Goal: Obtain resource: Obtain resource

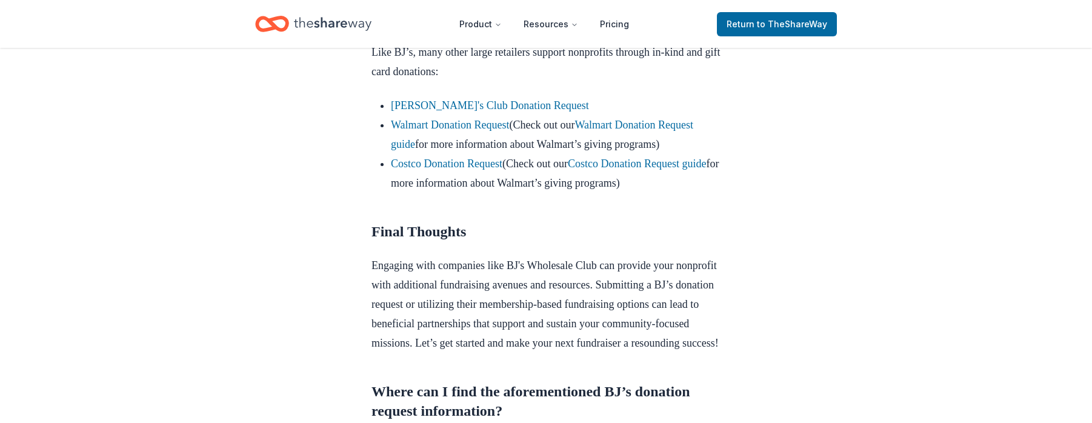
scroll to position [485, 0]
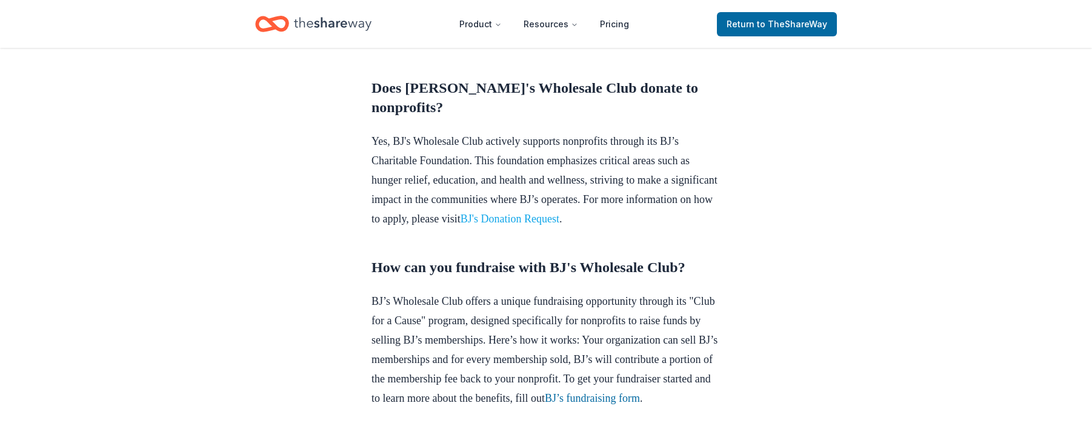
click at [559, 225] on link "BJ's Donation Request" at bounding box center [510, 219] width 99 height 12
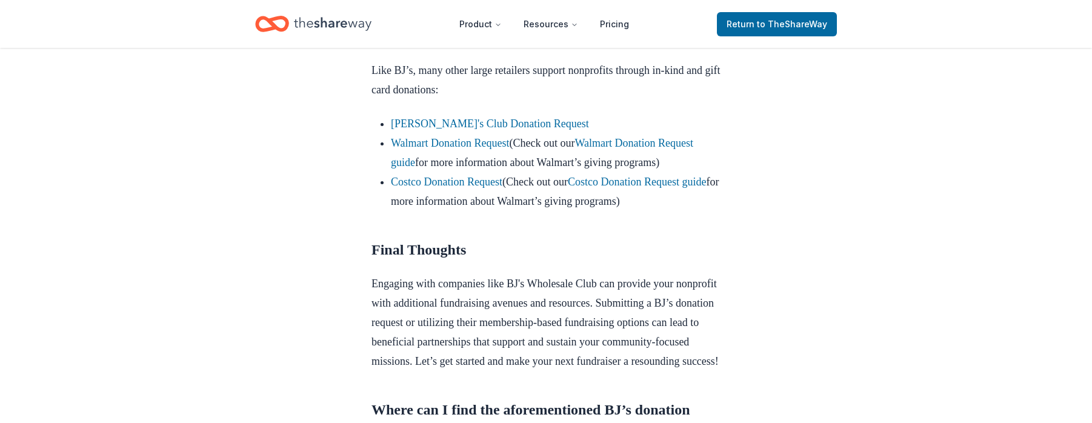
scroll to position [1131, 0]
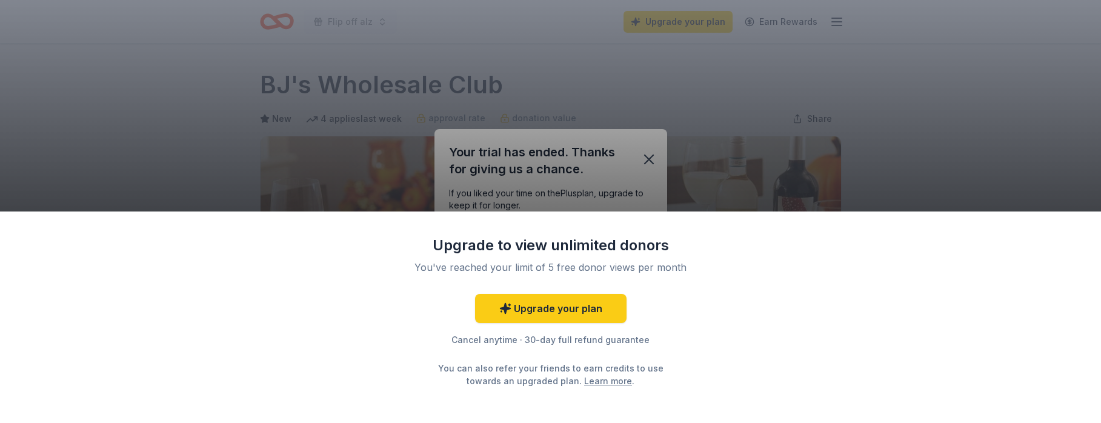
click at [750, 158] on div "Upgrade to view unlimited donors You've reached your limit of 5 free donor view…" at bounding box center [550, 211] width 1101 height 423
click at [646, 156] on div "Upgrade to view unlimited donors You've reached your limit of 5 free donor view…" at bounding box center [550, 211] width 1101 height 423
